Goal: Task Accomplishment & Management: Use online tool/utility

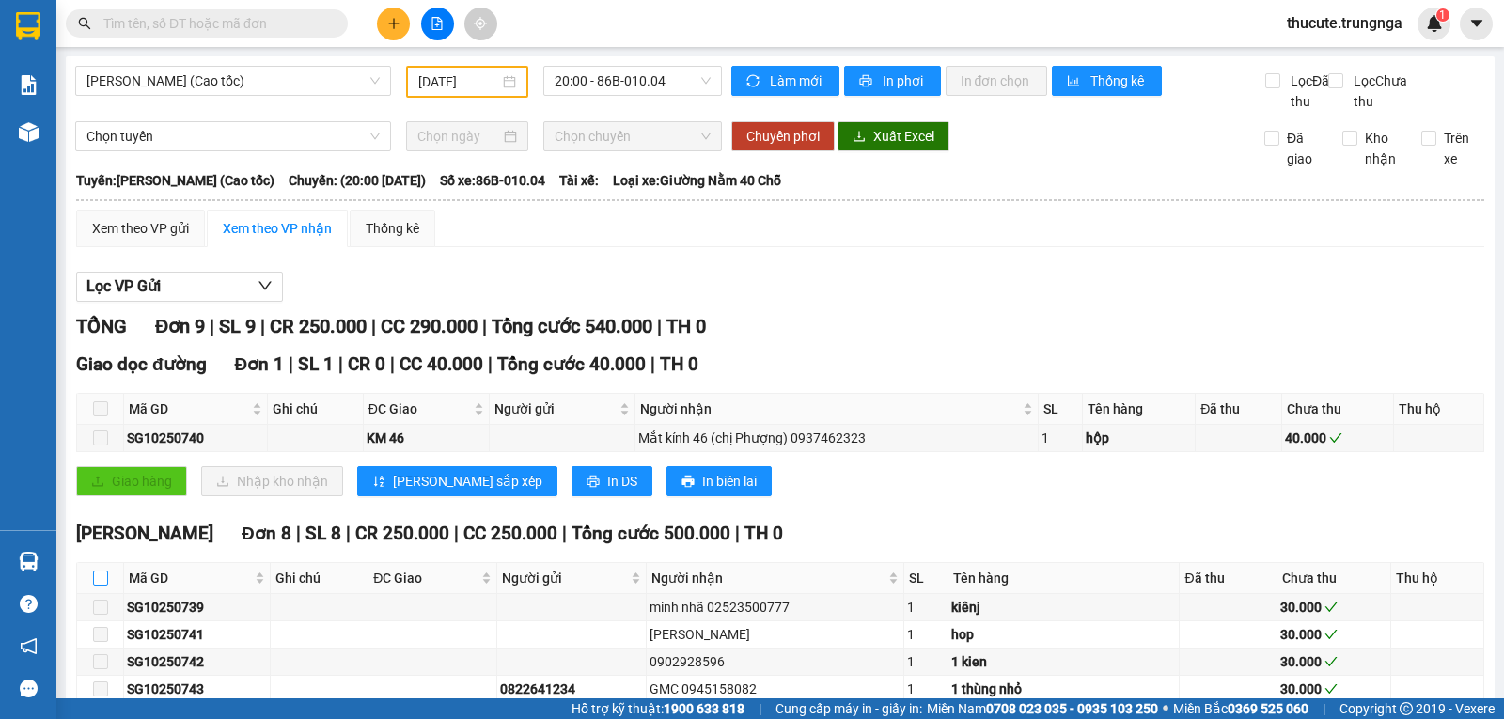
scroll to position [231, 0]
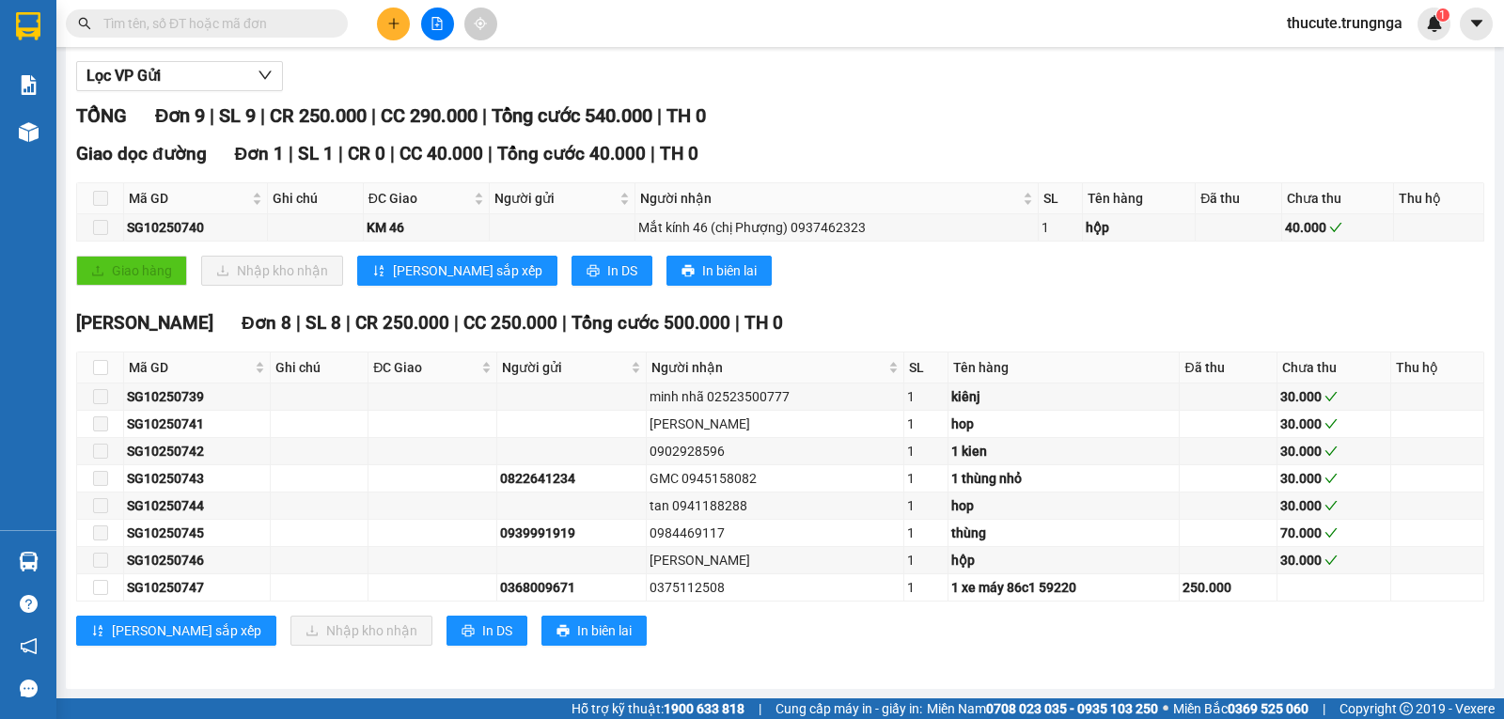
click at [146, 23] on input "text" at bounding box center [214, 23] width 222 height 21
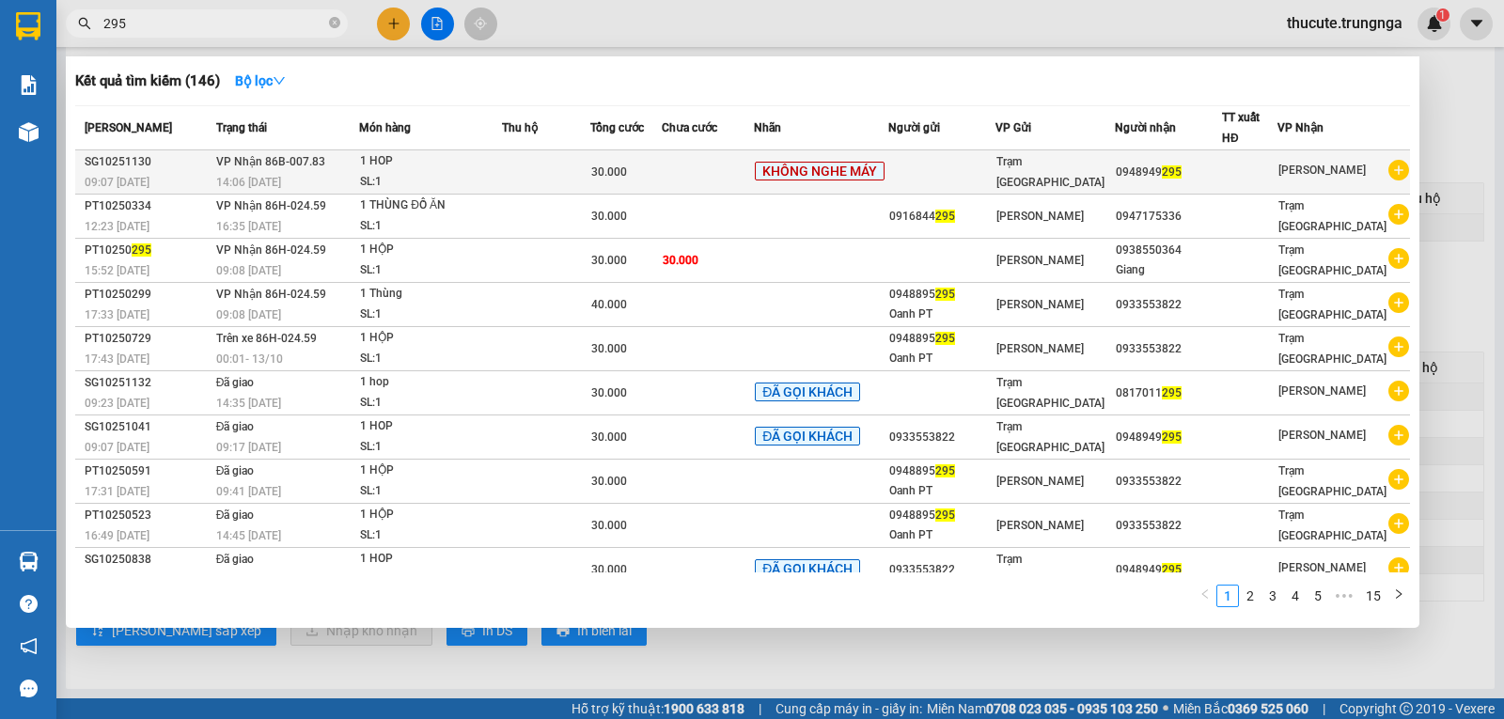
type input "295"
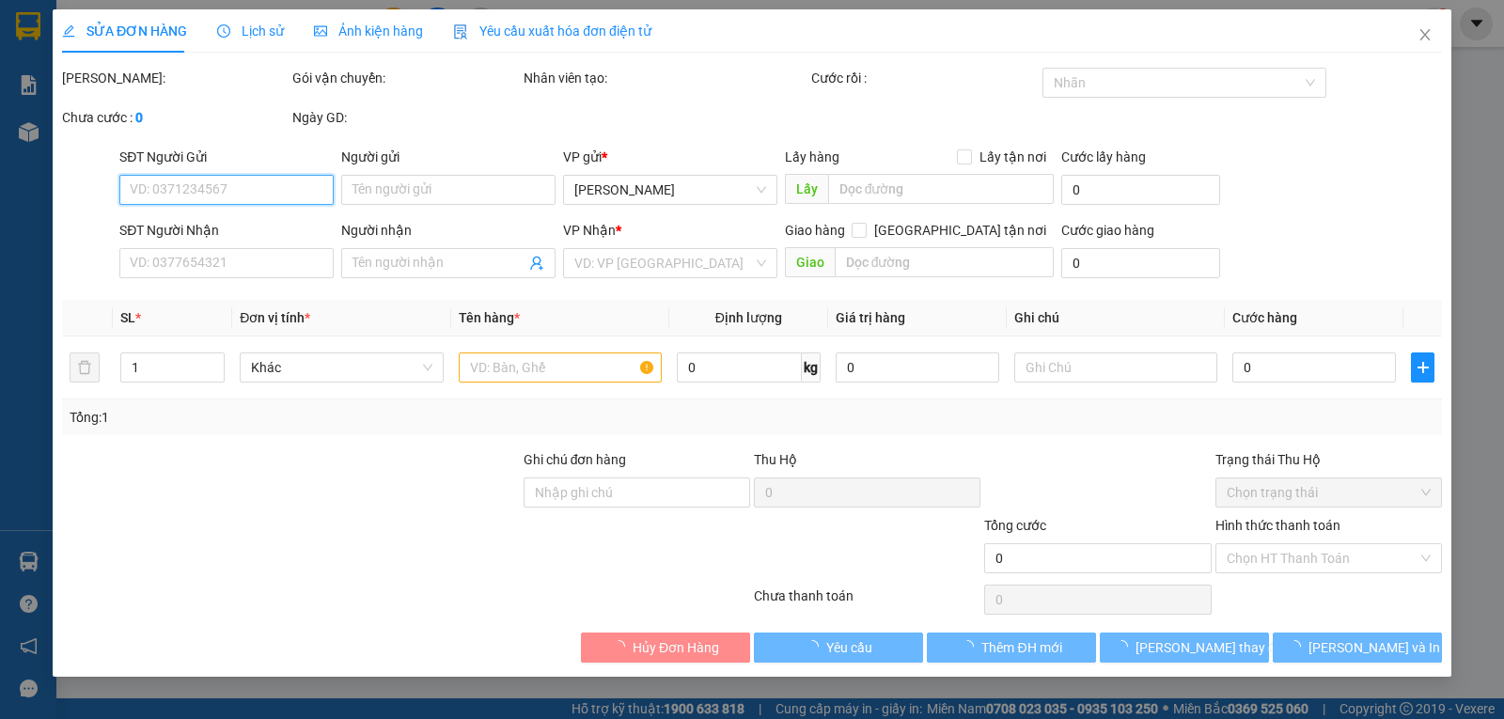
type input "0948949295"
type input "30.000"
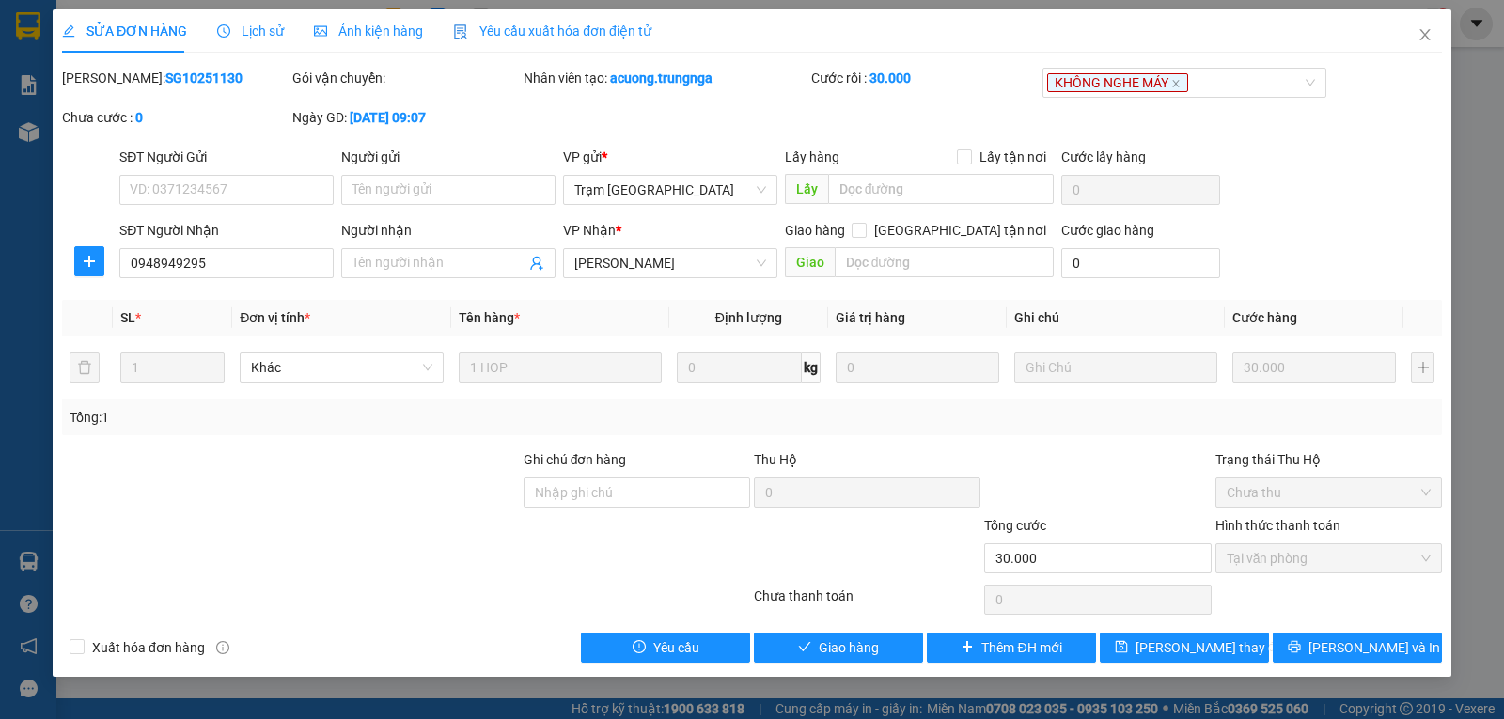
click at [240, 46] on div "Lịch sử" at bounding box center [250, 30] width 67 height 43
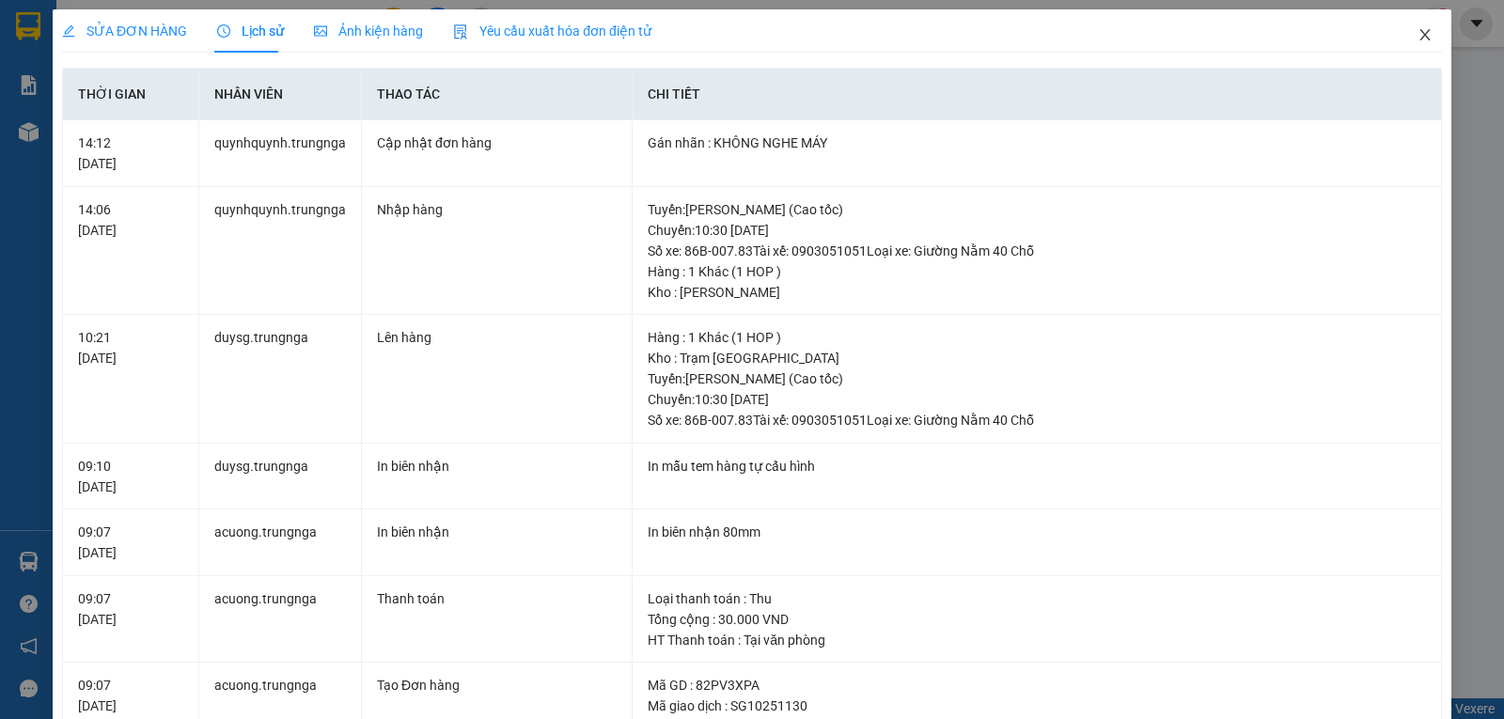
click at [1417, 37] on icon "close" at bounding box center [1424, 34] width 15 height 15
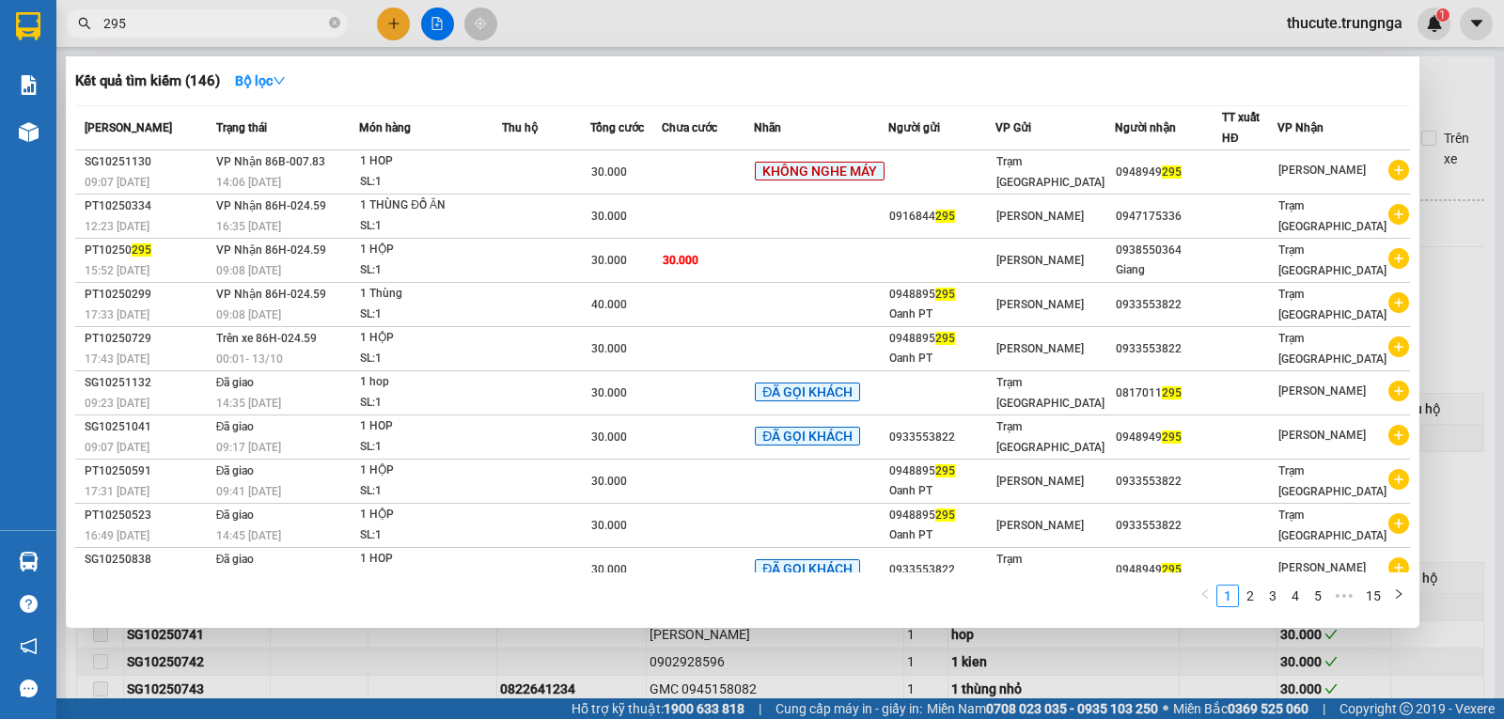
click at [266, 31] on input "295" at bounding box center [214, 23] width 222 height 21
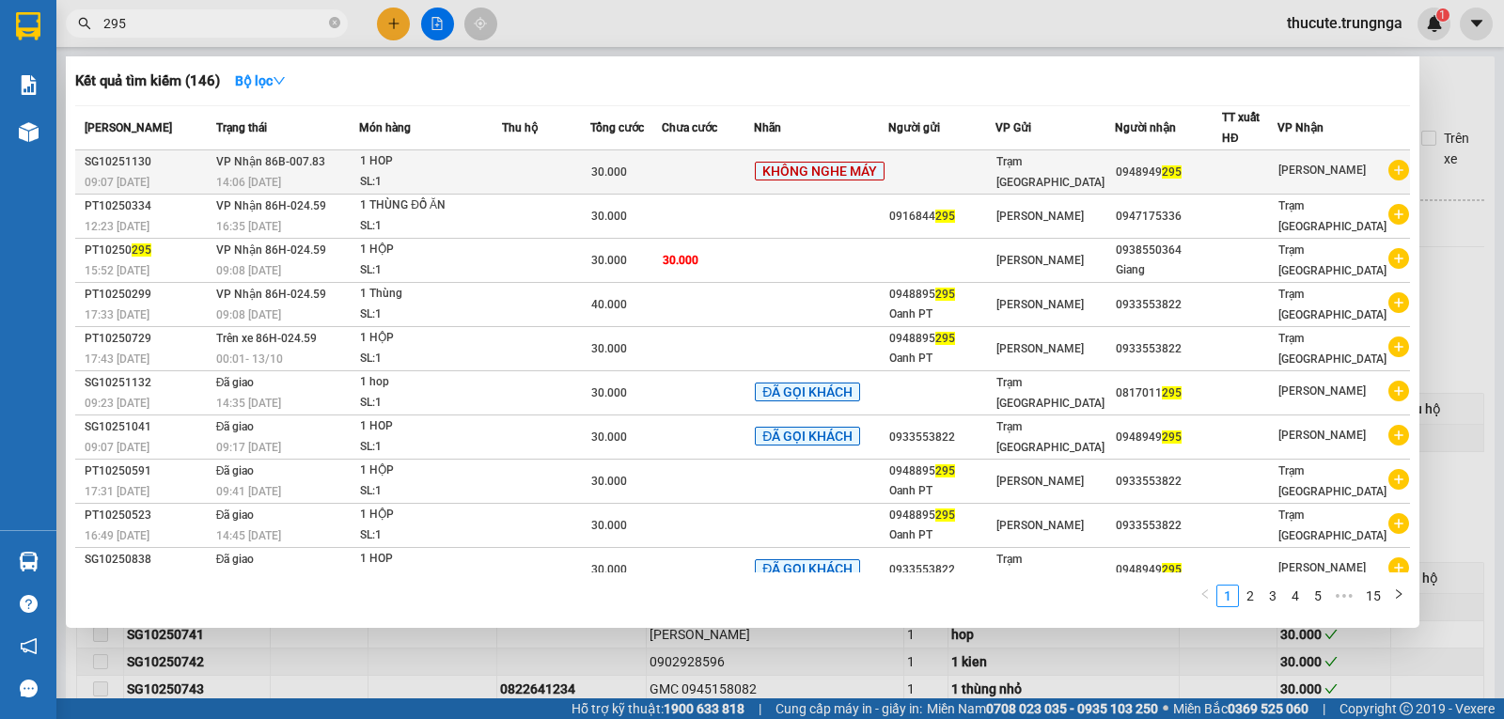
click at [499, 178] on div "SL: 1" at bounding box center [430, 182] width 141 height 21
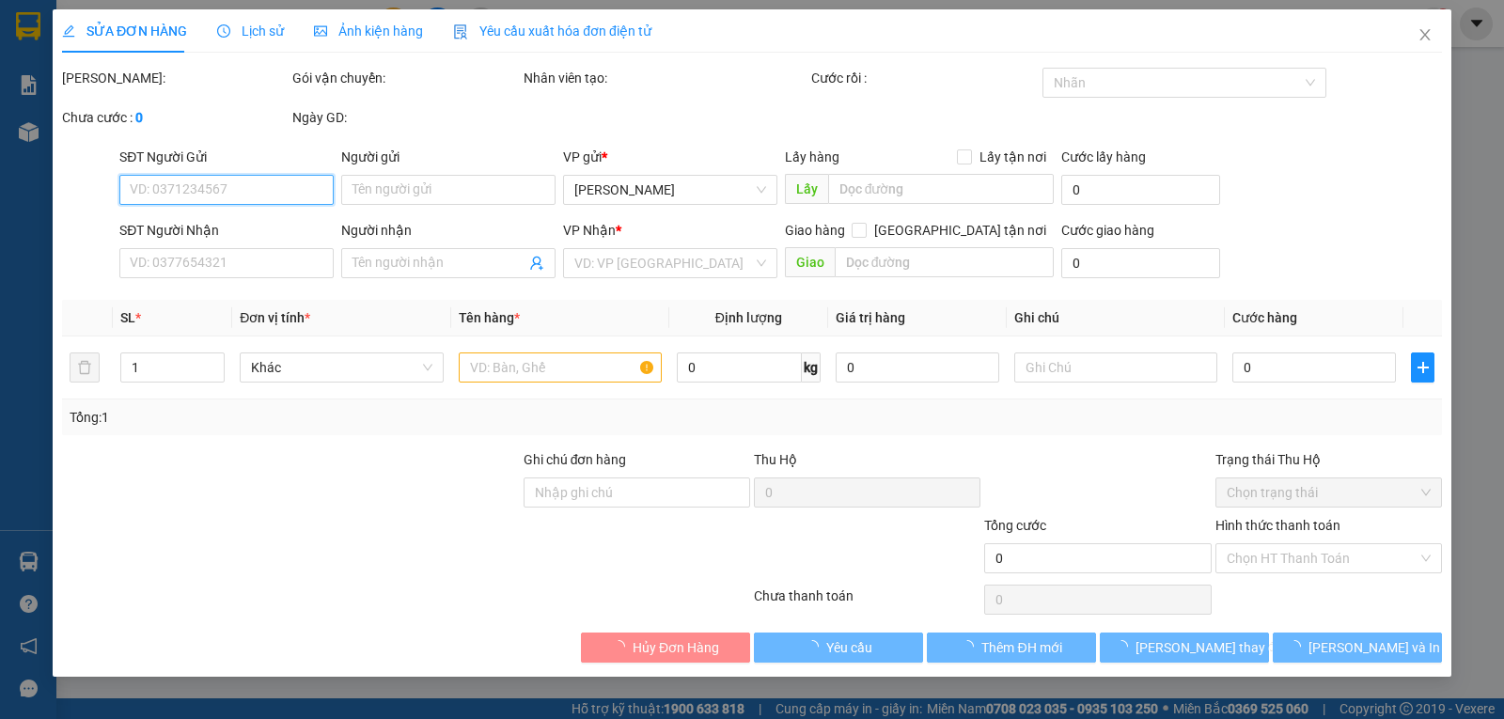
type input "0948949295"
type input "30.000"
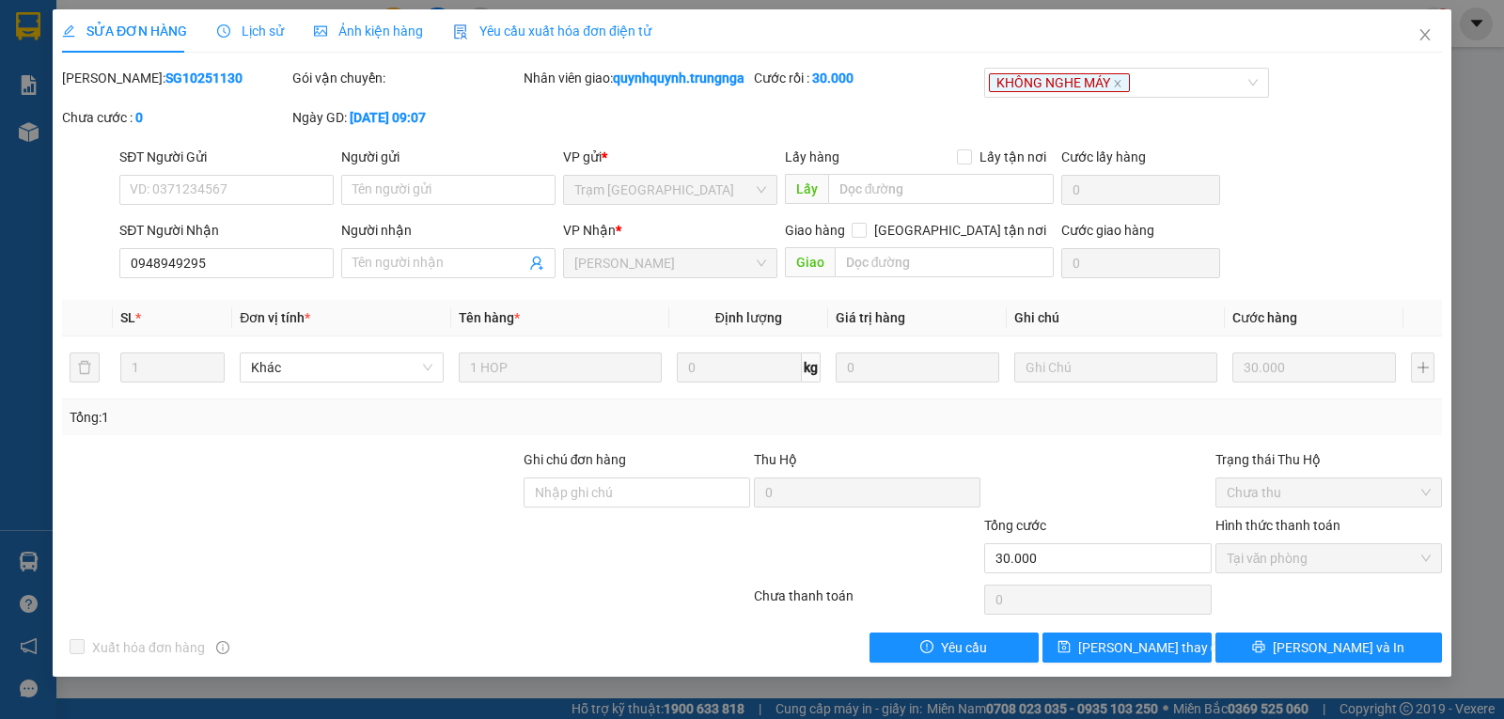
click at [269, 23] on span "Lịch sử" at bounding box center [250, 30] width 67 height 15
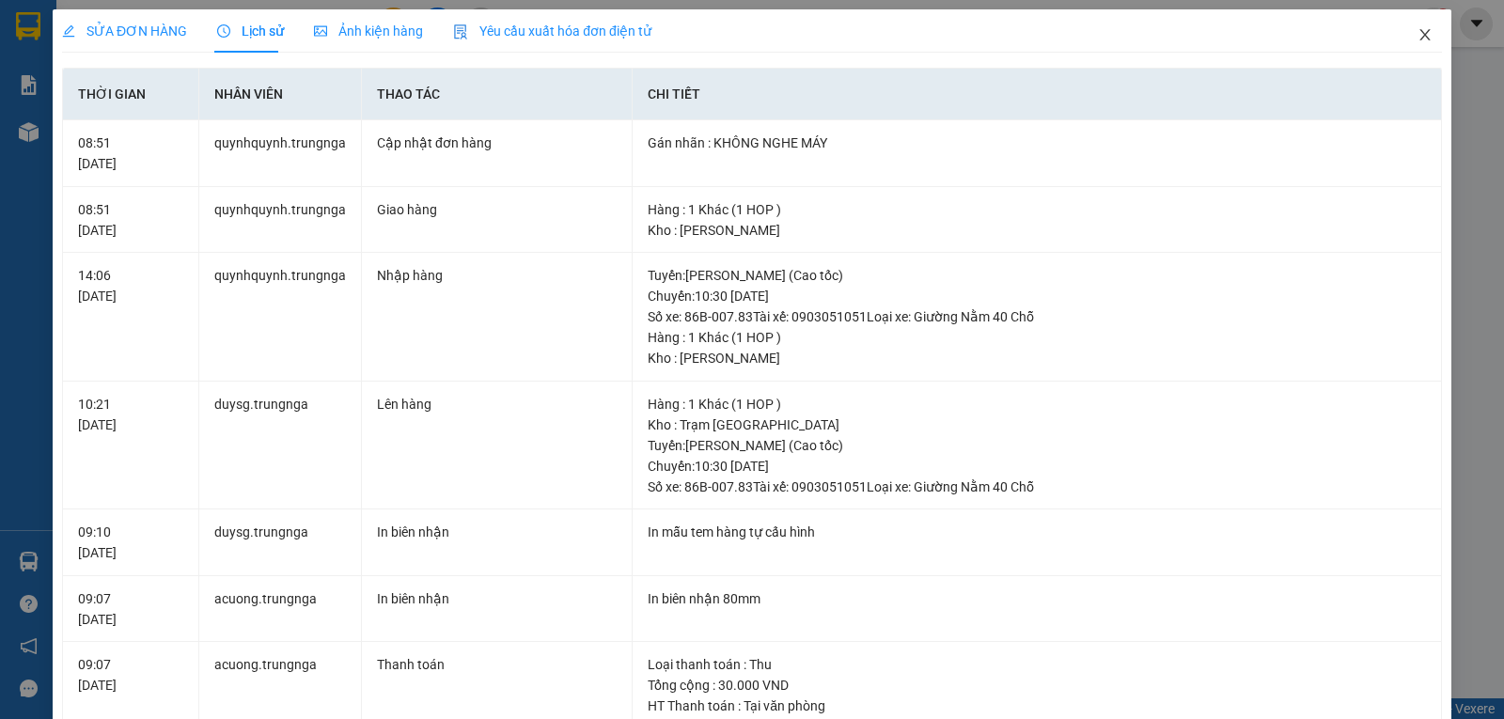
click at [1419, 38] on icon "close" at bounding box center [1424, 34] width 10 height 11
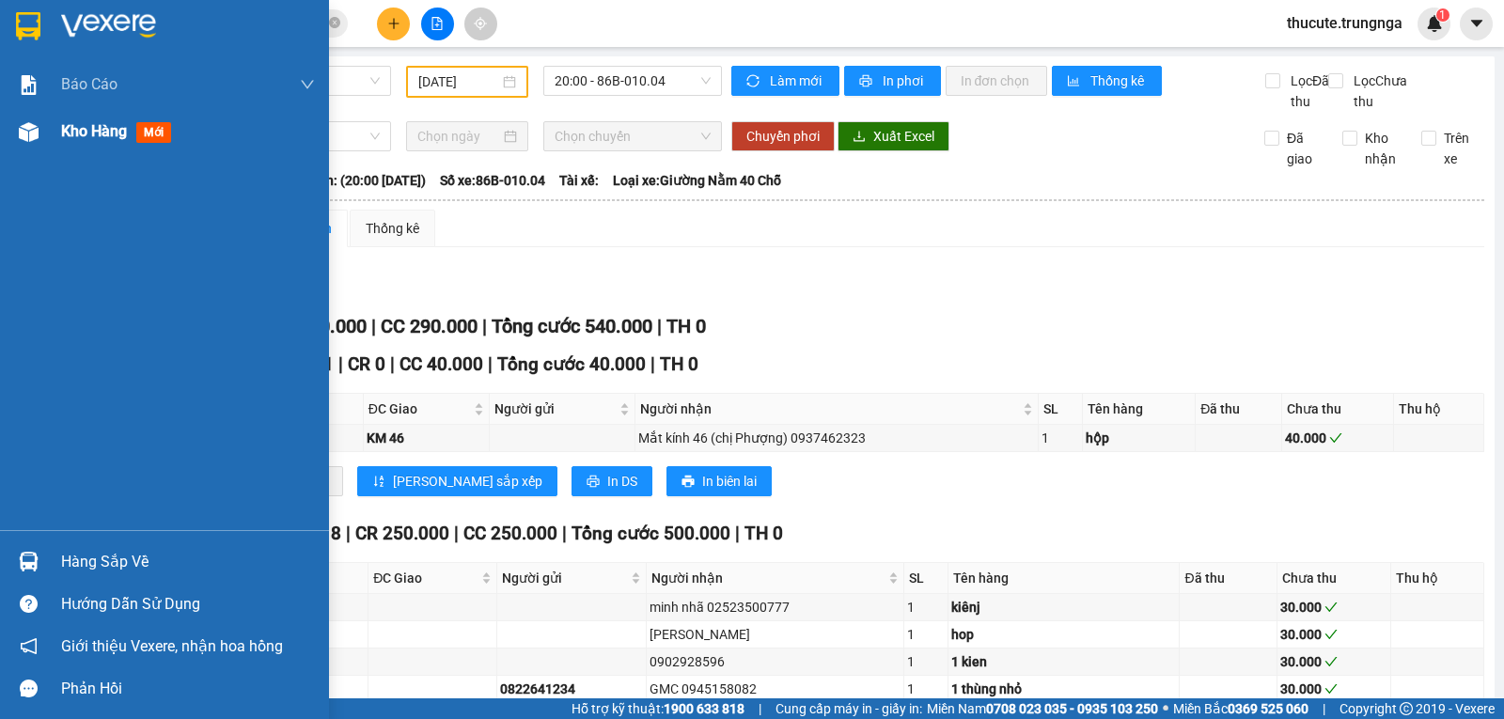
click at [37, 132] on img at bounding box center [29, 132] width 20 height 20
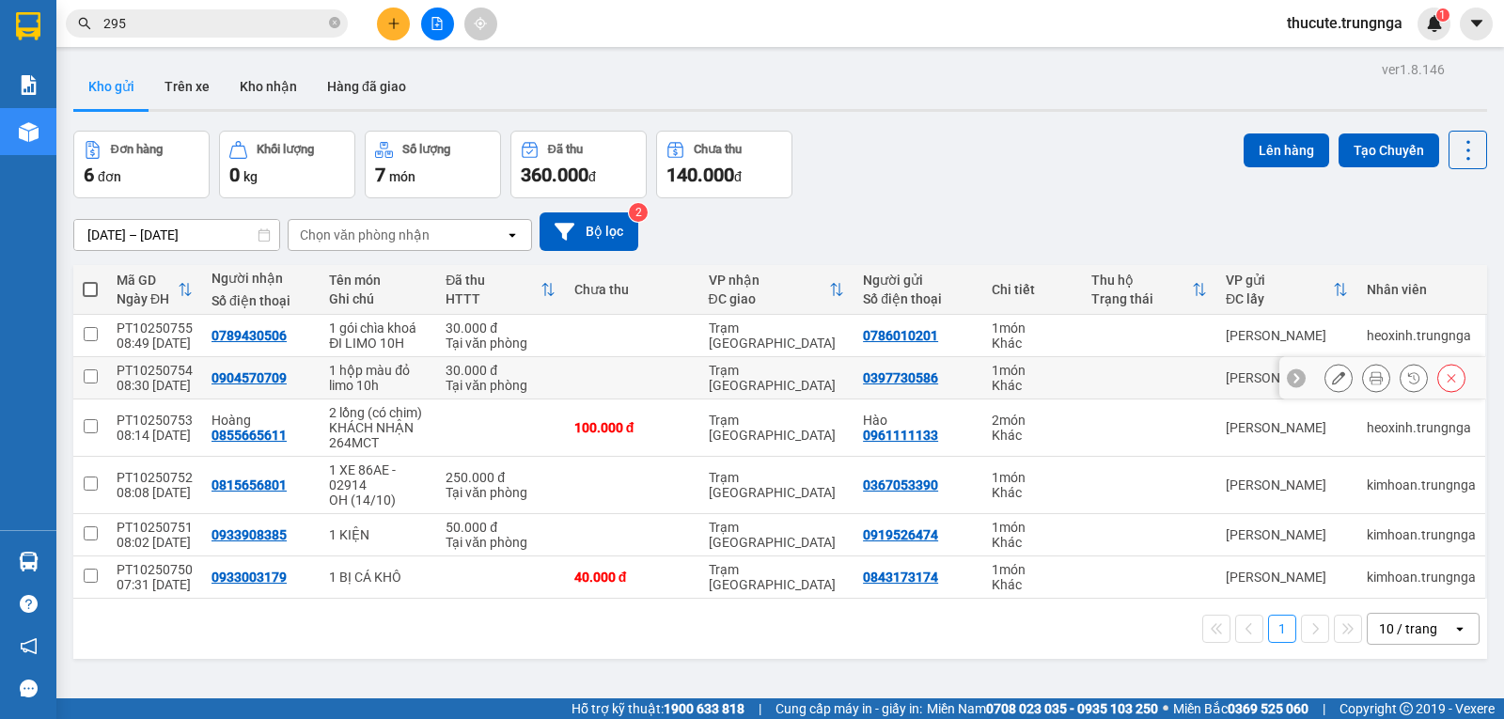
scroll to position [86, 0]
